Goal: Task Accomplishment & Management: Manage account settings

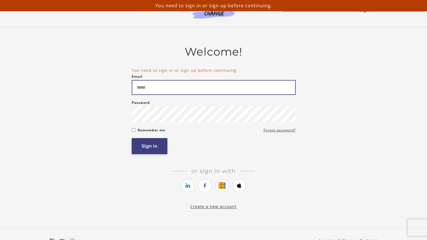
type input "**********"
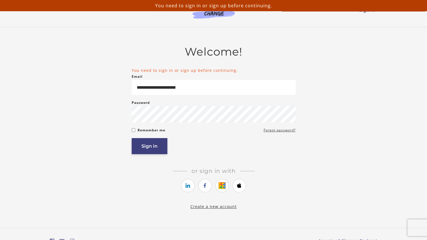
click at [149, 147] on button "Sign in" at bounding box center [150, 146] width 36 height 16
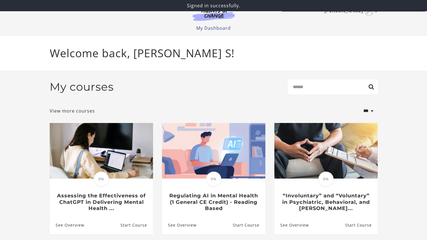
click at [370, 13] on img "Toggle menu" at bounding box center [368, 11] width 9 height 9
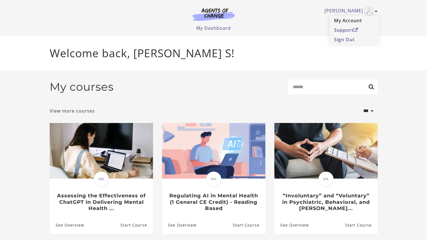
click at [356, 19] on link "My Account" at bounding box center [353, 21] width 49 height 10
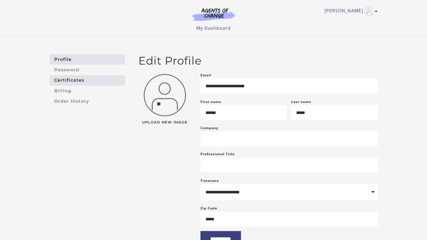
click at [104, 81] on link "Certificates" at bounding box center [87, 80] width 75 height 10
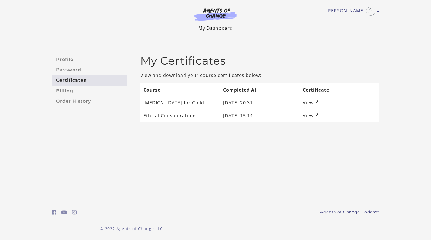
click at [214, 29] on link "My Dashboard" at bounding box center [215, 28] width 35 height 6
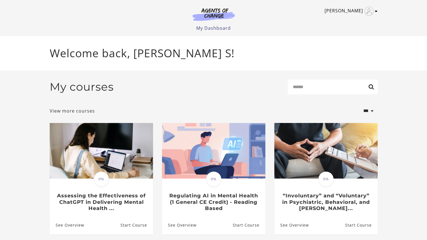
click at [374, 11] on link "[PERSON_NAME]" at bounding box center [349, 11] width 50 height 9
click at [350, 22] on link "My Account" at bounding box center [353, 21] width 49 height 10
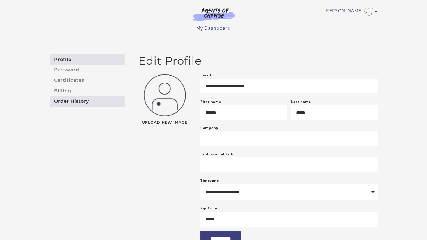
click at [79, 102] on link "Order History" at bounding box center [87, 101] width 75 height 10
